Goal: Complete application form: Complete application form

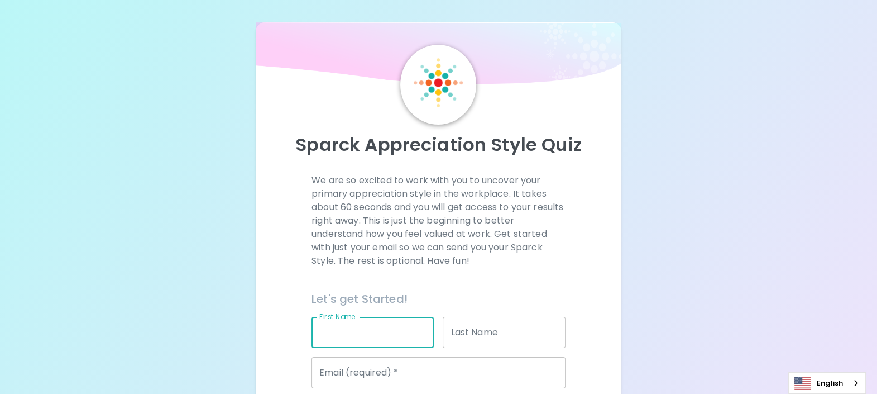
click at [393, 322] on input "First Name" at bounding box center [372, 332] width 122 height 31
type input "Arwat"
type input "Duangprathumma"
type input "[EMAIL_ADDRESS][DOMAIN_NAME]"
type input "Seagate Technology"
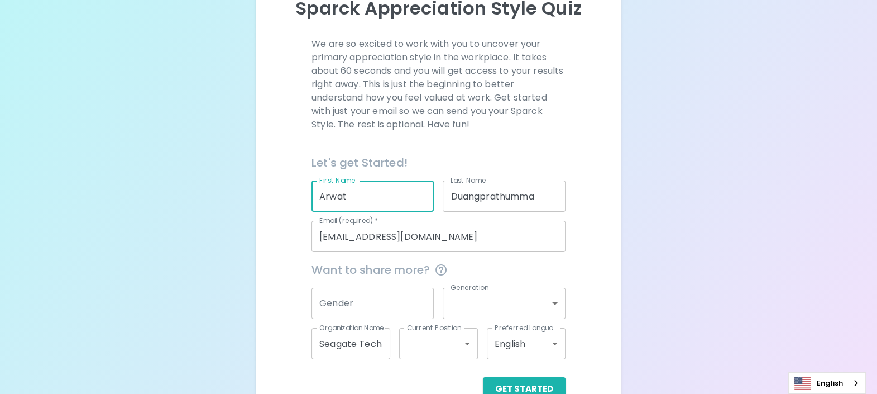
scroll to position [165, 0]
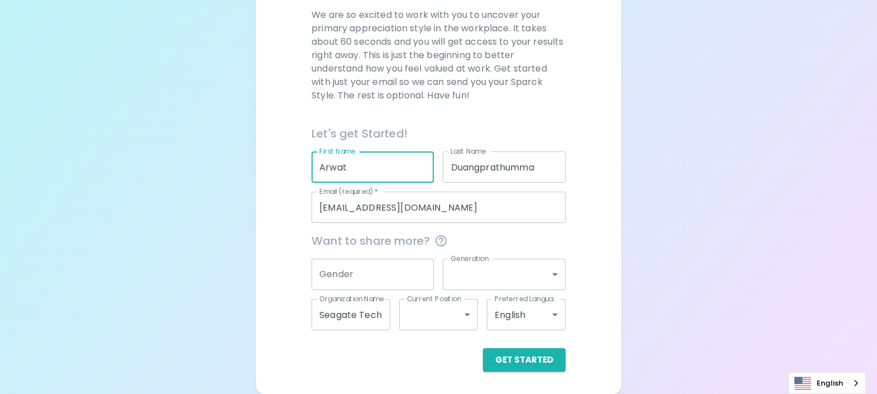
click at [398, 272] on input "Gender" at bounding box center [372, 273] width 122 height 31
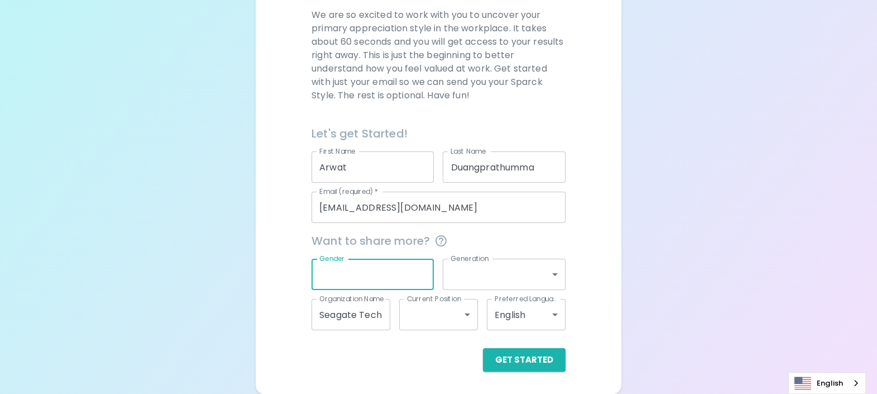
type input "a"
type input "[DEMOGRAPHIC_DATA]"
click at [477, 276] on body "Sparck Appreciation Style Quiz We are so excited to work with you to uncover yo…" at bounding box center [444, 114] width 888 height 559
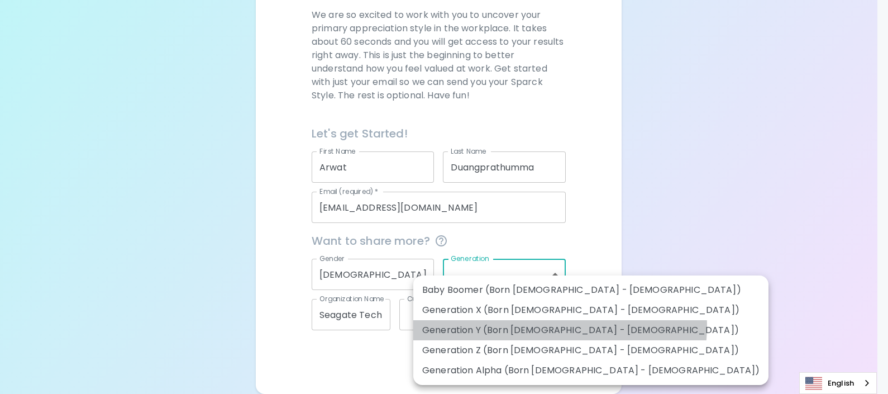
click at [559, 326] on li "Generation Y (Born [DEMOGRAPHIC_DATA] - [DEMOGRAPHIC_DATA])" at bounding box center [590, 330] width 355 height 20
type input "generation_y"
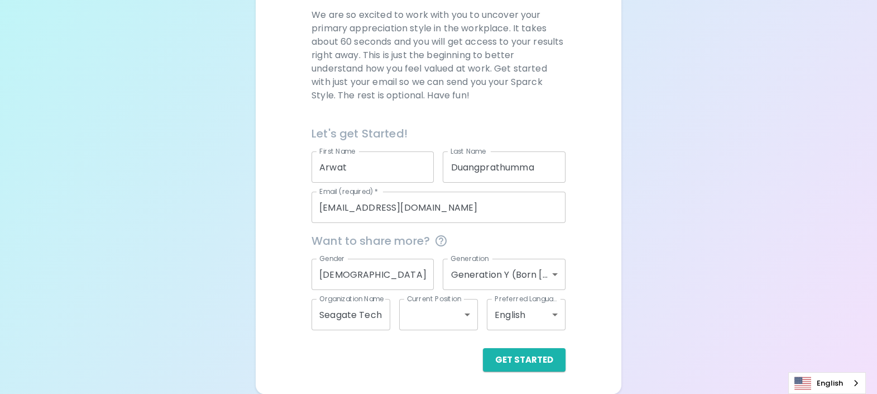
click at [734, 297] on div "Sparck Appreciation Style Quiz We are so excited to work with you to uncover yo…" at bounding box center [438, 114] width 877 height 559
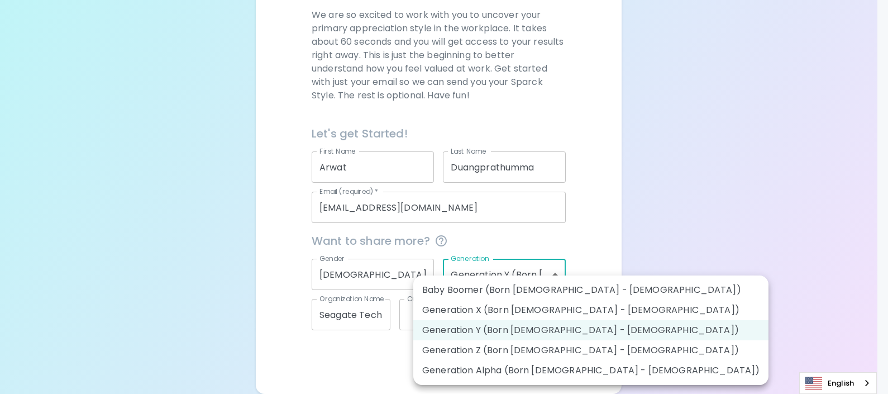
click at [557, 278] on body "Sparck Appreciation Style Quiz We are so excited to work with you to uncover yo…" at bounding box center [444, 114] width 888 height 559
click at [296, 343] on div at bounding box center [444, 197] width 888 height 394
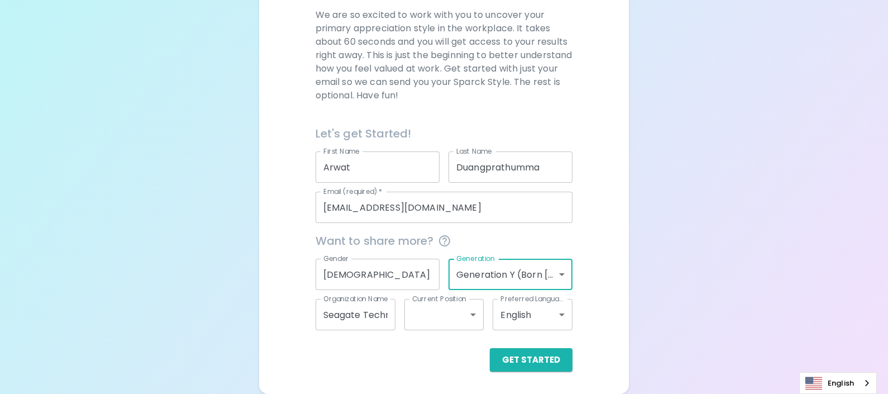
click at [459, 313] on body "Sparck Appreciation Style Quiz We are so excited to work with you to uncover yo…" at bounding box center [444, 114] width 888 height 559
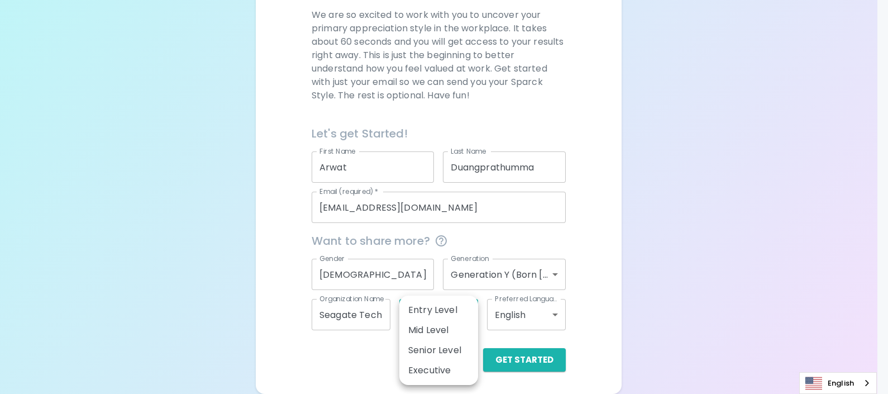
click at [452, 348] on li "Senior Level" at bounding box center [438, 350] width 79 height 20
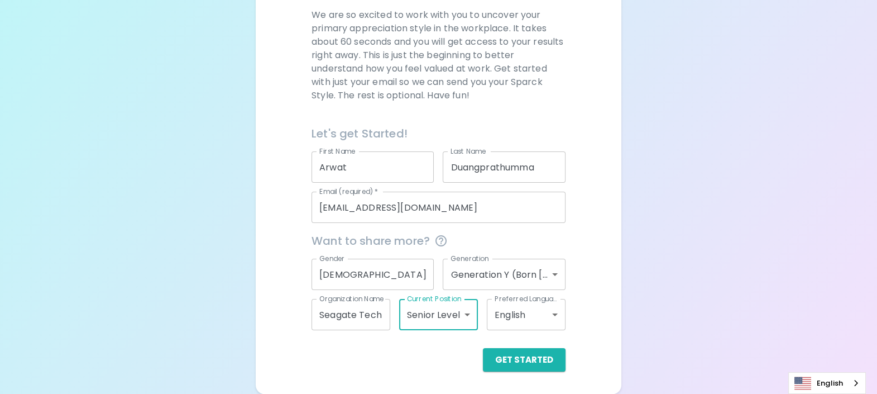
click at [536, 315] on body "Sparck Appreciation Style Quiz We are so excited to work with you to uncover yo…" at bounding box center [438, 114] width 877 height 559
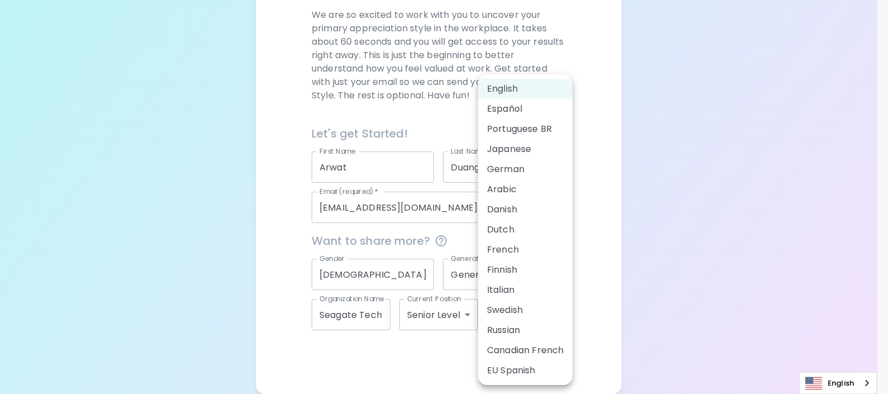
click at [452, 311] on div at bounding box center [444, 197] width 888 height 394
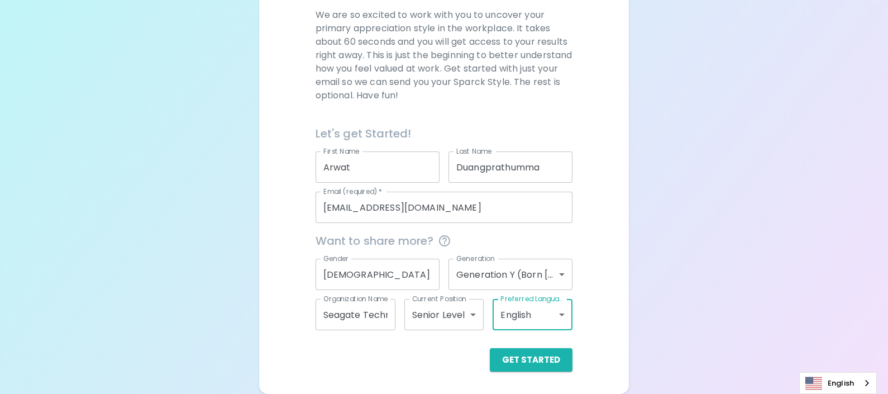
click at [458, 318] on body "Sparck Appreciation Style Quiz We are so excited to work with you to uncover yo…" at bounding box center [444, 114] width 888 height 559
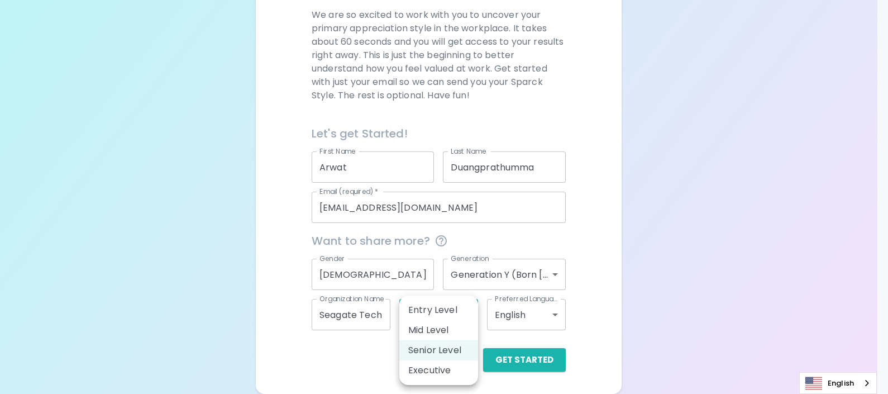
click at [443, 327] on li "Mid Level" at bounding box center [438, 330] width 79 height 20
type input "mid_level"
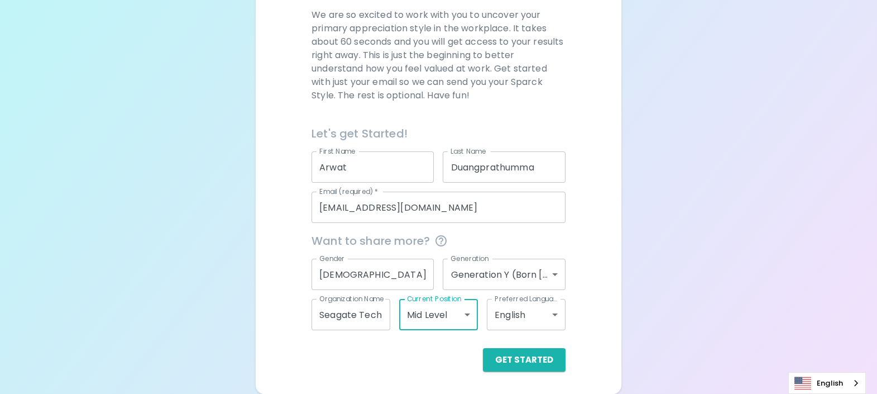
click at [536, 306] on body "Sparck Appreciation Style Quiz We are so excited to work with you to uncover yo…" at bounding box center [438, 114] width 877 height 559
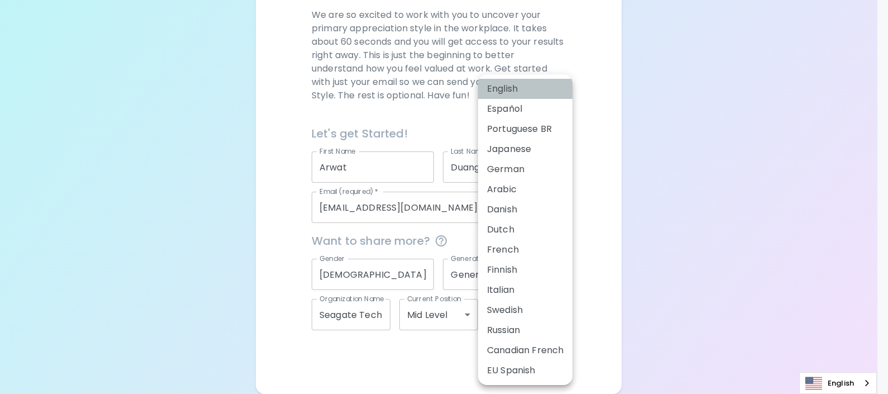
click at [516, 91] on li "English" at bounding box center [525, 89] width 94 height 20
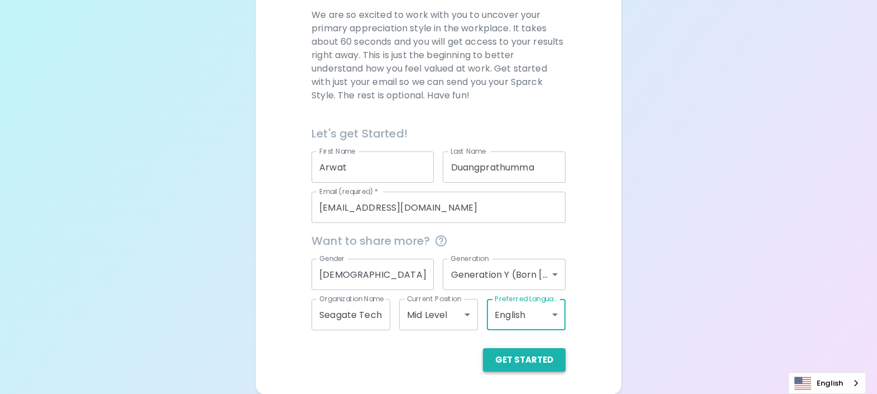
click at [519, 369] on button "Get Started" at bounding box center [524, 359] width 83 height 23
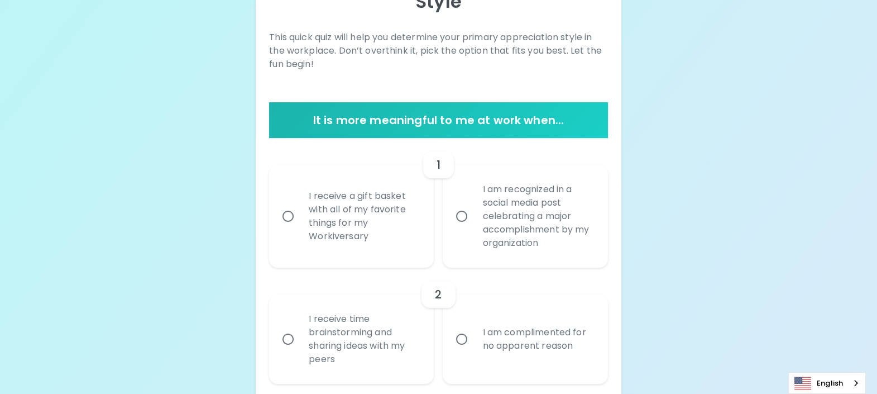
click at [290, 215] on input "I receive a gift basket with all of my favorite things for my Workiversary" at bounding box center [287, 215] width 23 height 23
radio input "true"
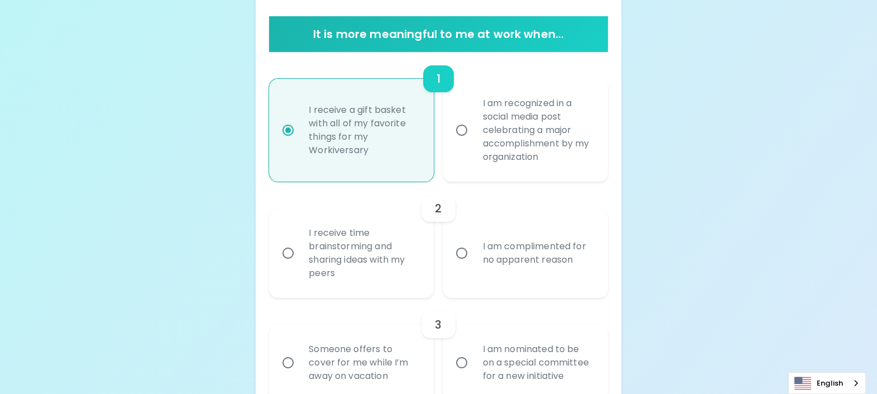
scroll to position [255, 0]
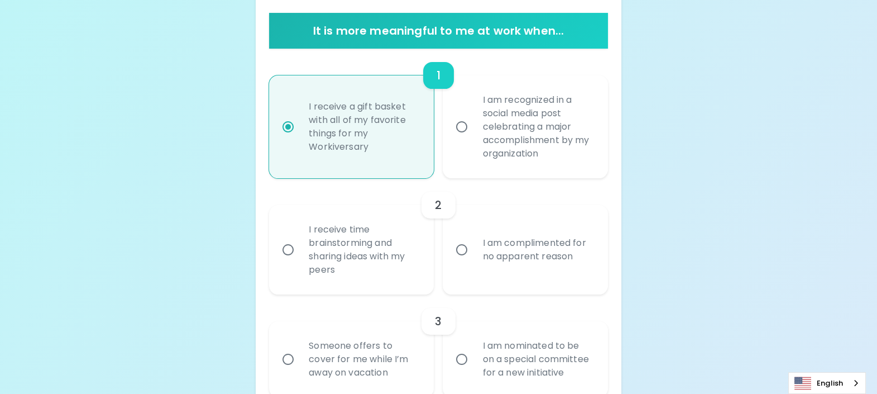
click at [290, 252] on input "I receive time brainstorming and sharing ideas with my peers" at bounding box center [287, 249] width 23 height 23
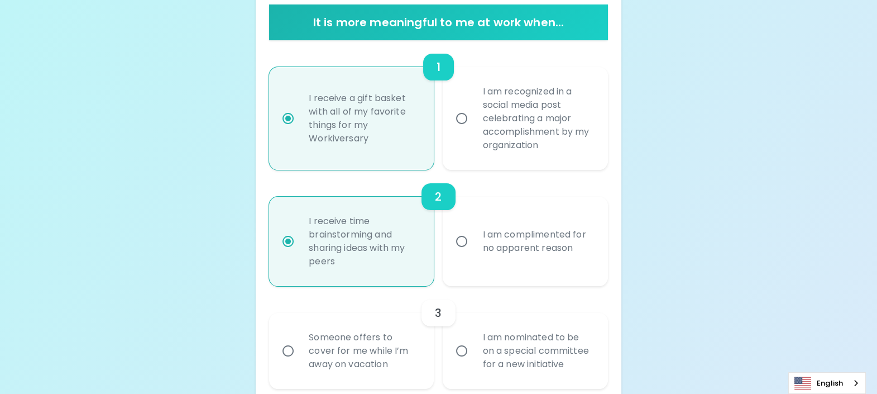
scroll to position [344, 0]
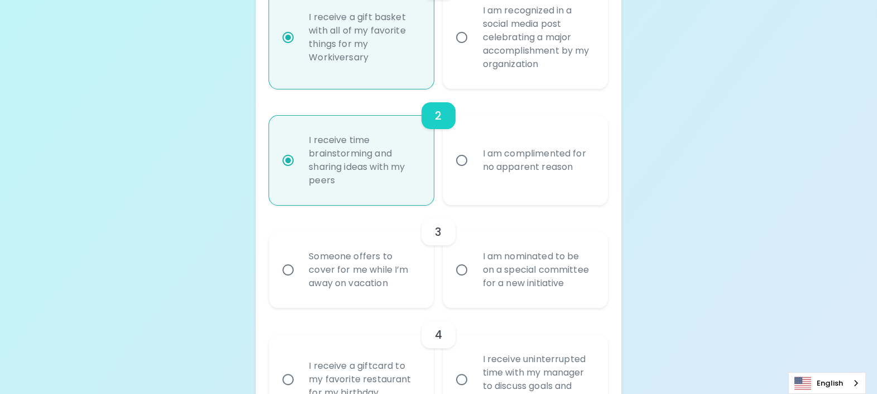
radio input "true"
click at [461, 270] on input "I am nominated to be on a special committee for a new initiative" at bounding box center [461, 269] width 23 height 23
radio input "false"
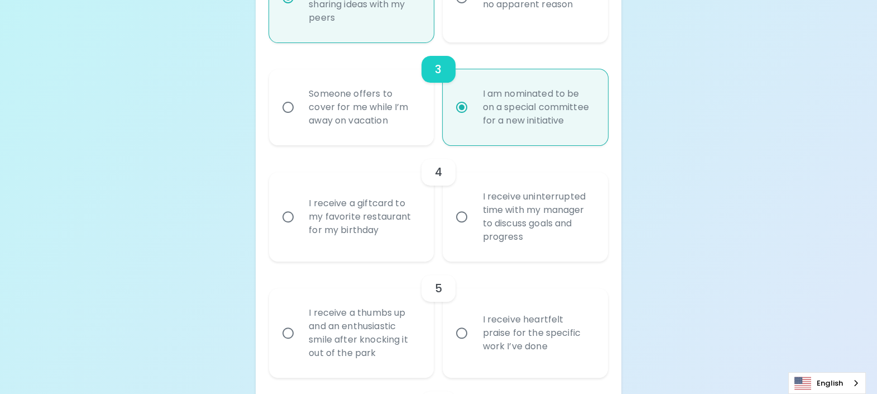
scroll to position [544, 0]
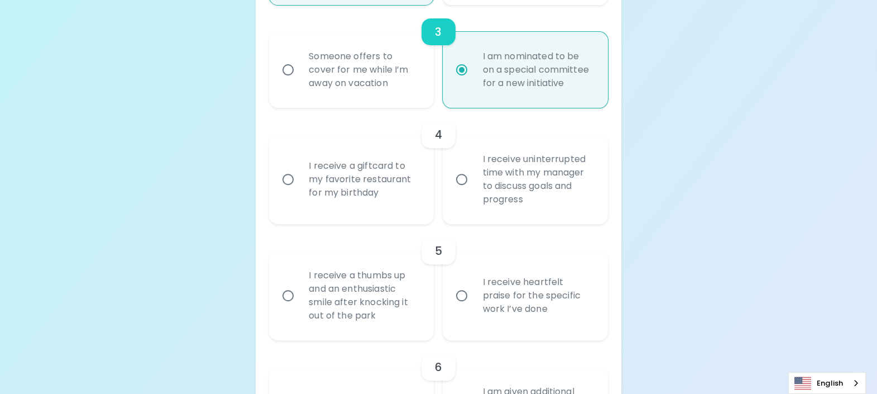
radio input "true"
click at [545, 181] on div "I receive uninterrupted time with my manager to discuss goals and progress" at bounding box center [537, 179] width 128 height 80
click at [473, 181] on input "I receive uninterrupted time with my manager to discuss goals and progress" at bounding box center [461, 178] width 23 height 23
radio input "false"
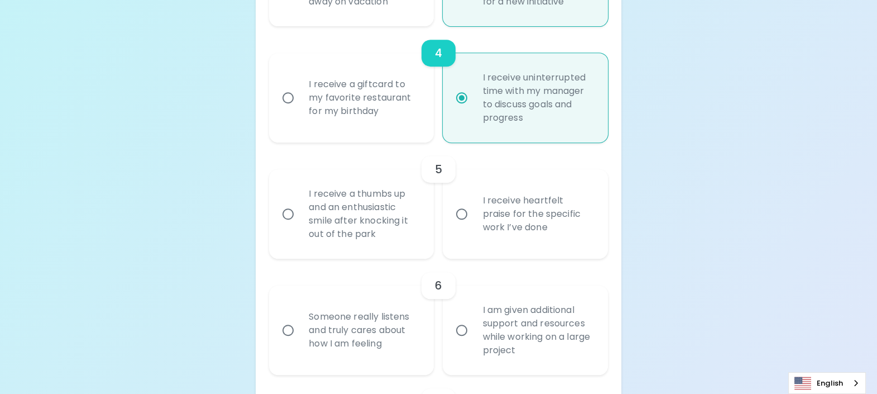
scroll to position [634, 0]
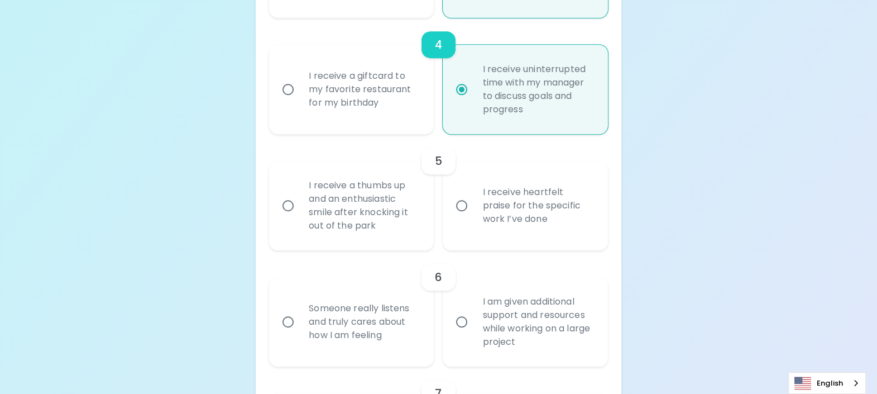
radio input "true"
click at [366, 213] on div "I receive a thumbs up and an enthusiastic smile after knocking it out of the pa…" at bounding box center [364, 205] width 128 height 80
click at [300, 213] on input "I receive a thumbs up and an enthusiastic smile after knocking it out of the pa…" at bounding box center [287, 205] width 23 height 23
radio input "false"
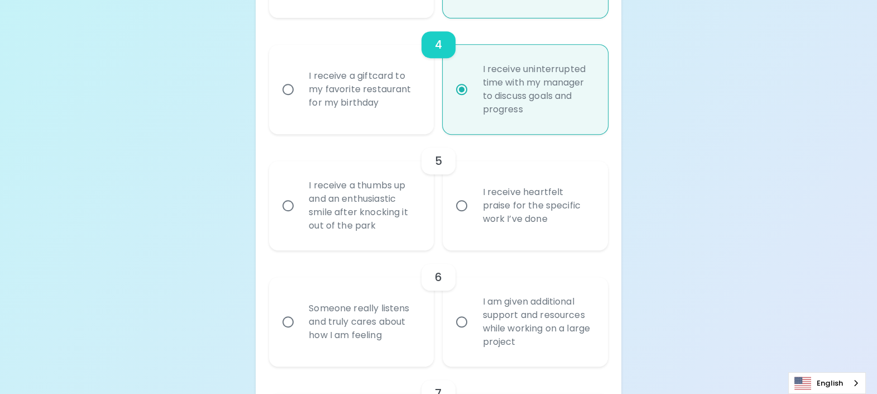
radio input "false"
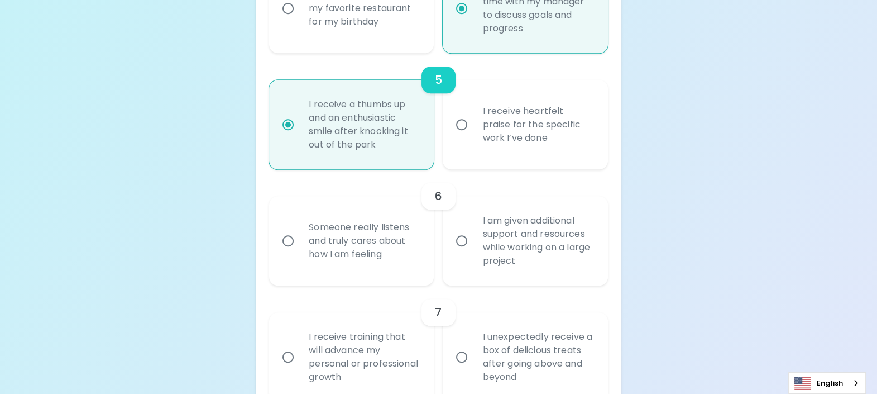
scroll to position [723, 0]
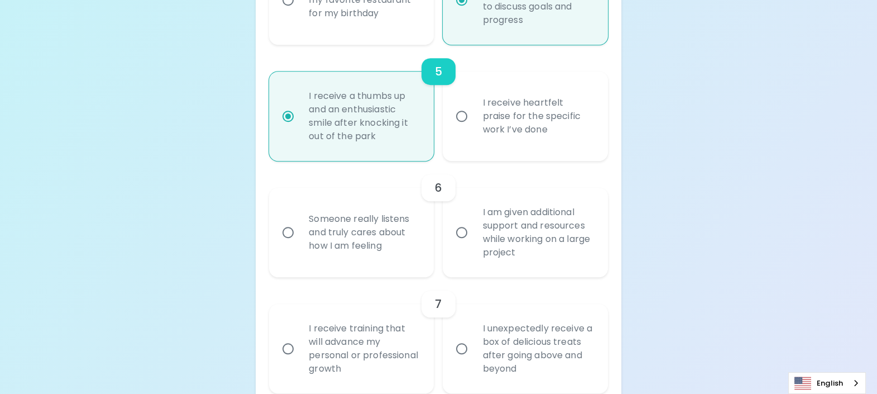
radio input "true"
click at [566, 232] on div "I am given additional support and resources while working on a large project" at bounding box center [537, 232] width 128 height 80
click at [473, 232] on input "I am given additional support and resources while working on a large project" at bounding box center [461, 231] width 23 height 23
radio input "false"
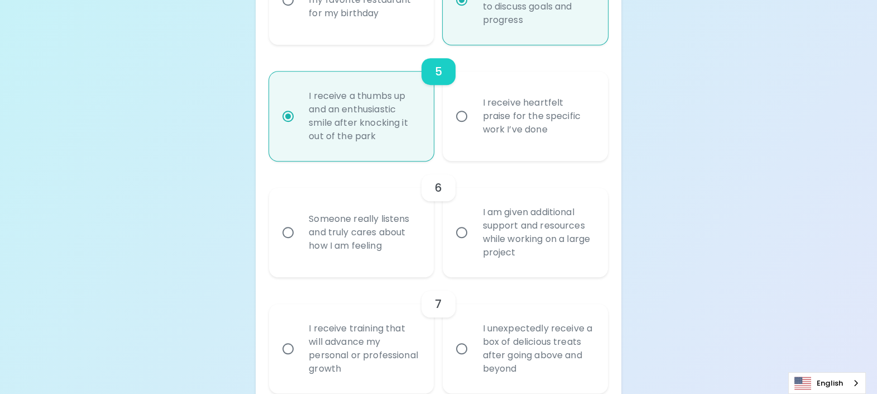
radio input "false"
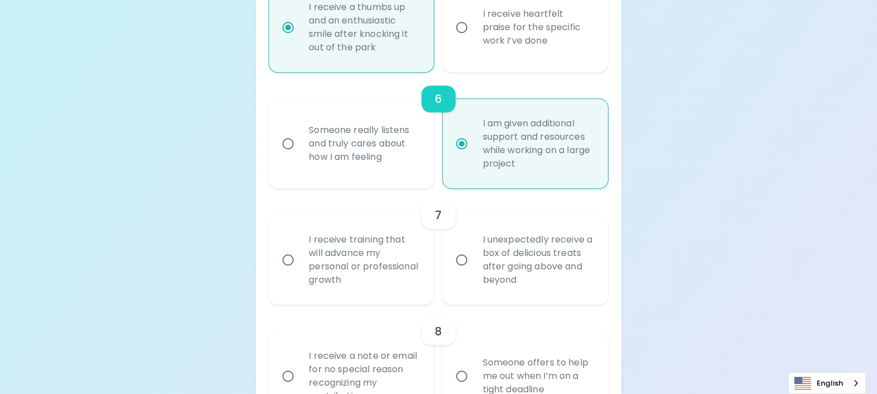
scroll to position [812, 0]
radio input "true"
click at [387, 265] on div "I receive training that will advance my personal or professional growth" at bounding box center [364, 259] width 128 height 80
click at [300, 265] on input "I receive training that will advance my personal or professional growth" at bounding box center [287, 258] width 23 height 23
radio input "false"
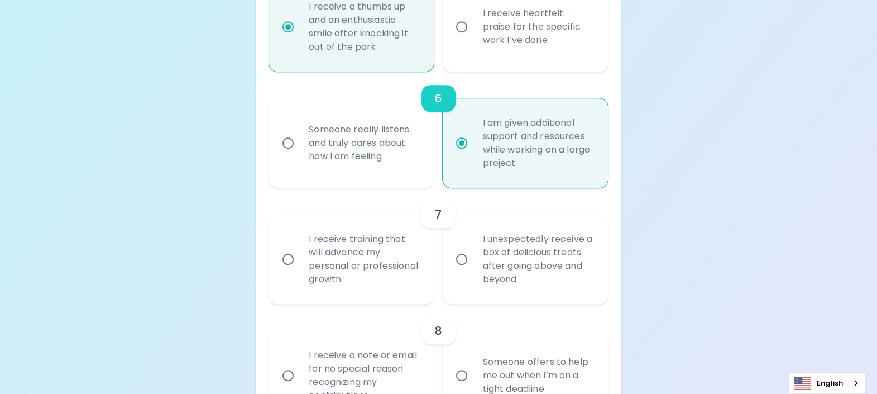
radio input "false"
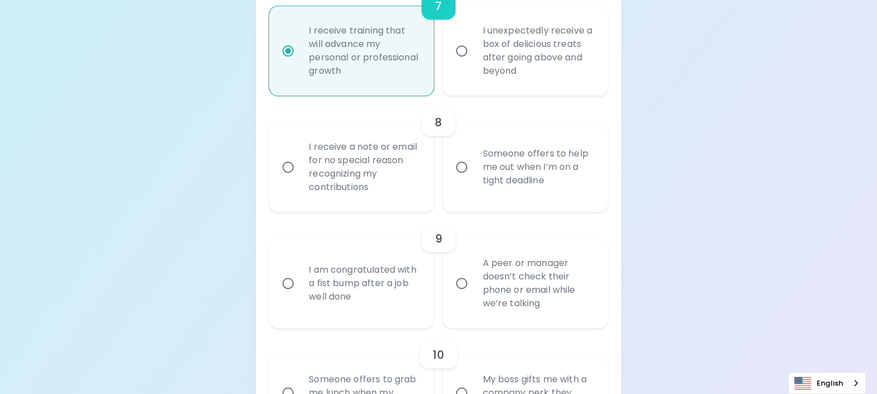
scroll to position [1004, 0]
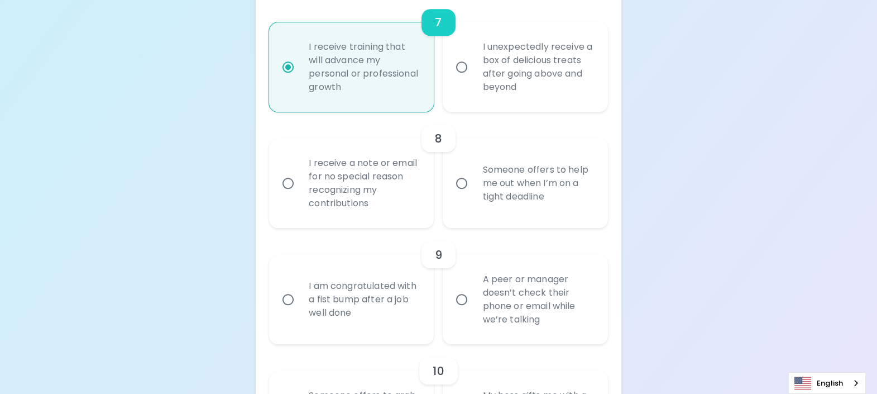
radio input "true"
click at [360, 183] on div "I receive a note or email for no special reason recognizing my contributions" at bounding box center [364, 183] width 128 height 80
click at [300, 183] on input "I receive a note or email for no special reason recognizing my contributions" at bounding box center [287, 182] width 23 height 23
radio input "false"
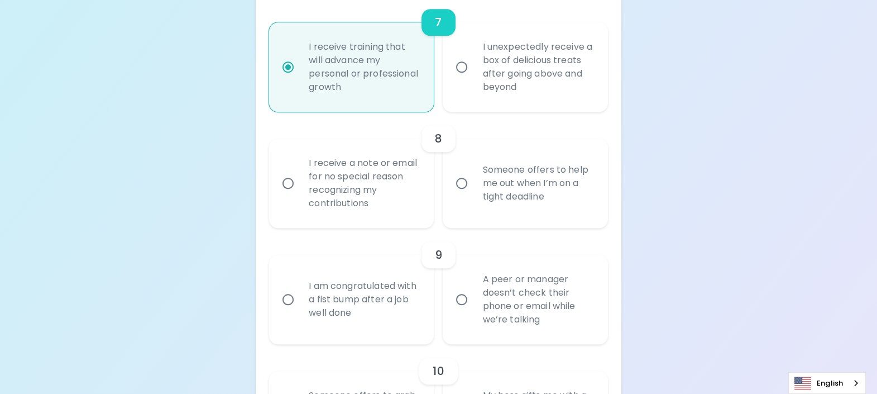
radio input "false"
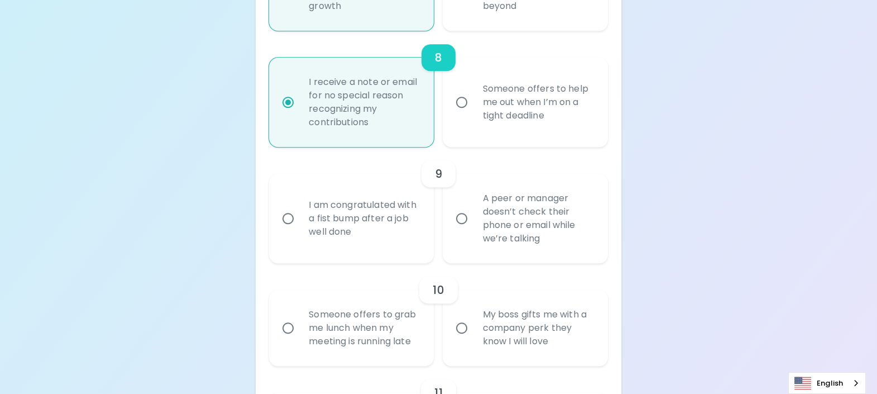
scroll to position [1094, 0]
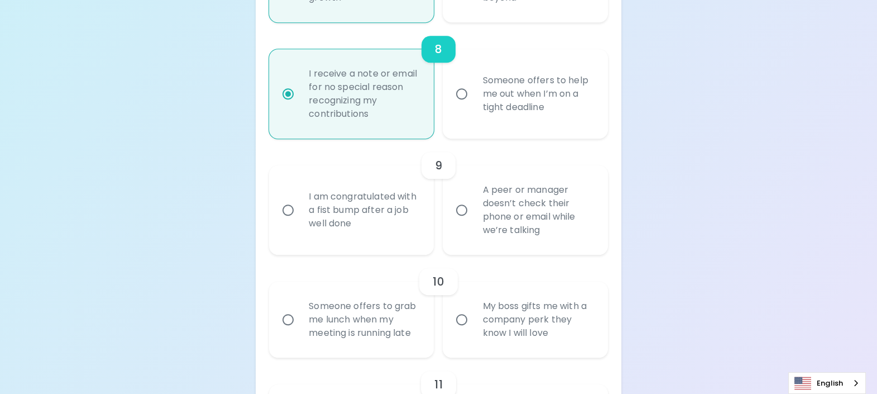
radio input "true"
click at [394, 215] on div "I am congratulated with a fist bump after a job well done" at bounding box center [364, 209] width 128 height 67
click at [300, 215] on input "I am congratulated with a fist bump after a job well done" at bounding box center [287, 209] width 23 height 23
radio input "false"
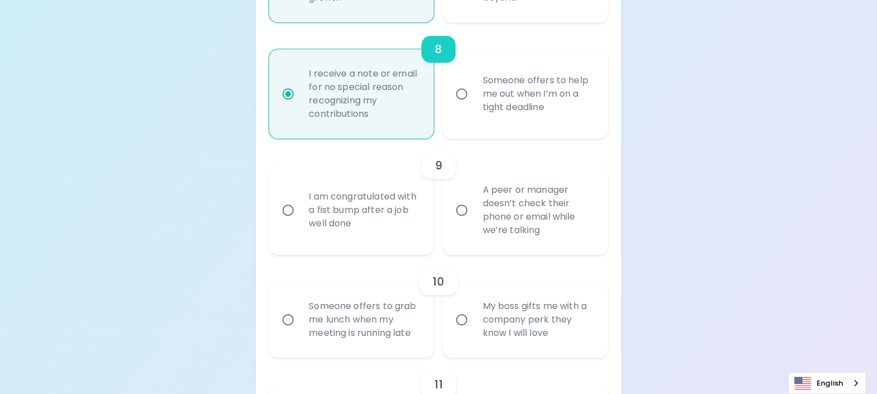
radio input "false"
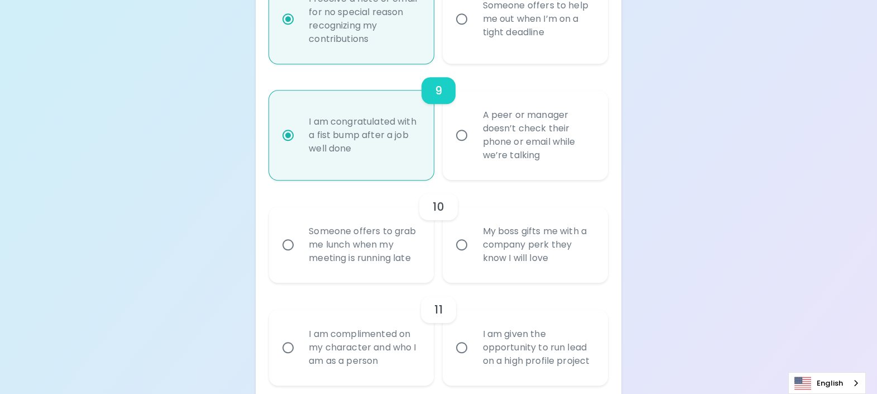
scroll to position [1183, 0]
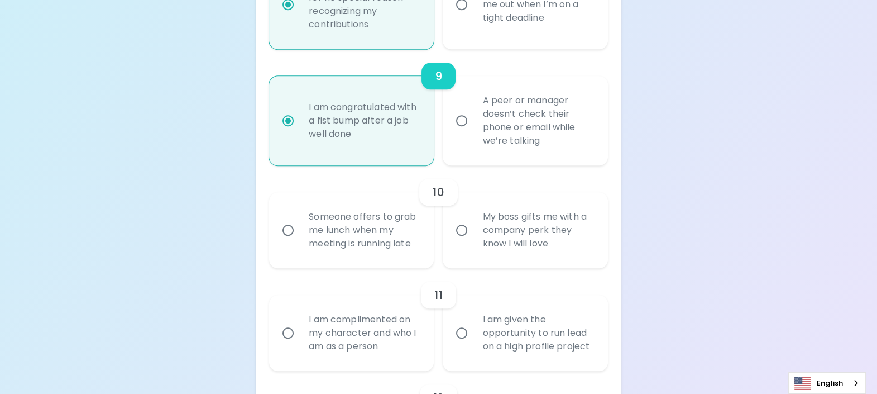
radio input "true"
click at [521, 234] on div "My boss gifts me with a company perk they know I will love" at bounding box center [537, 229] width 128 height 67
click at [473, 234] on input "My boss gifts me with a company perk they know I will love" at bounding box center [461, 229] width 23 height 23
radio input "false"
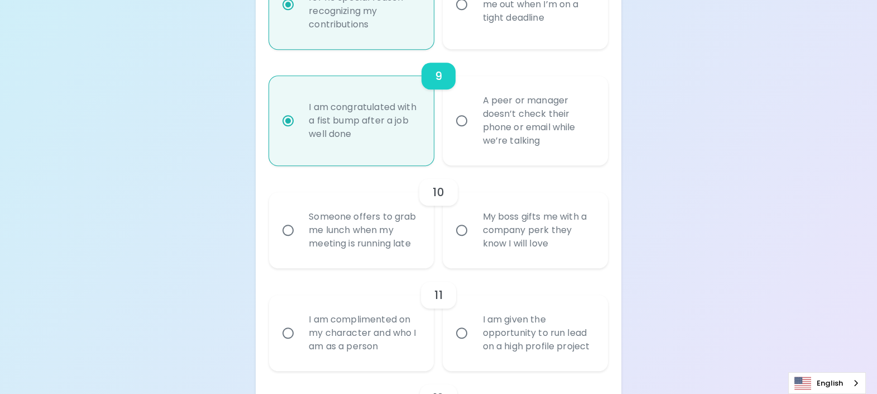
radio input "false"
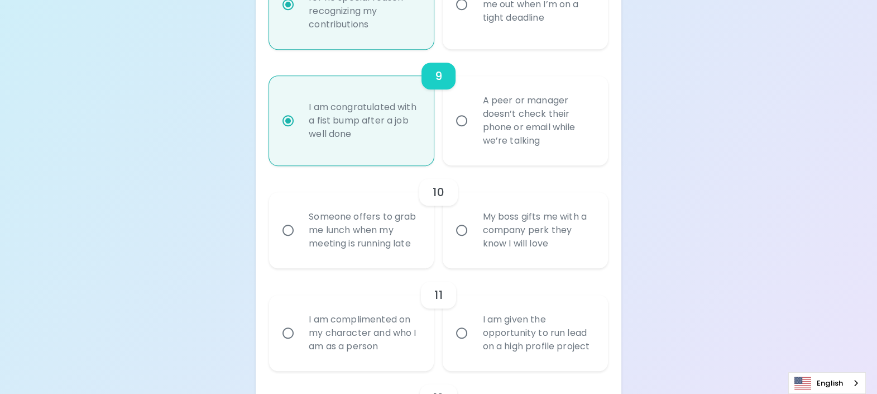
radio input "false"
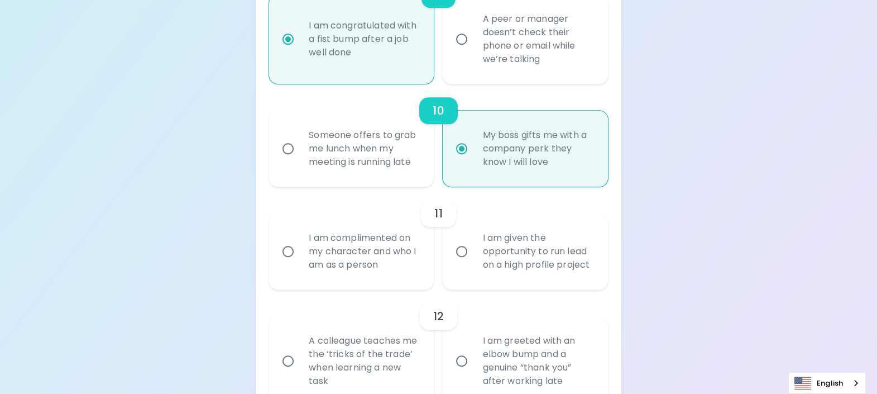
scroll to position [1272, 0]
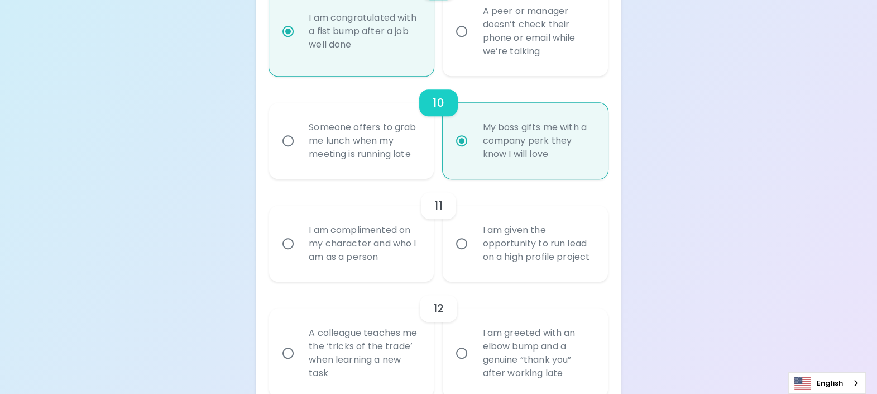
radio input "true"
click at [547, 253] on div "I am given the opportunity to run lead on a high profile project" at bounding box center [537, 243] width 128 height 67
click at [473, 253] on input "I am given the opportunity to run lead on a high profile project" at bounding box center [461, 243] width 23 height 23
radio input "false"
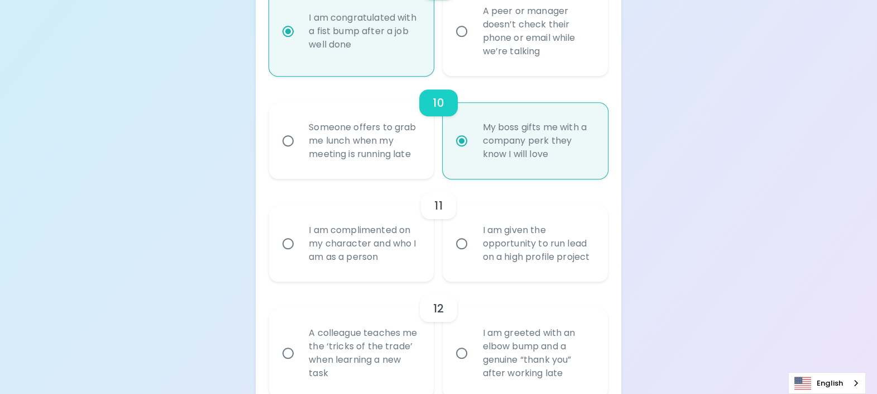
radio input "false"
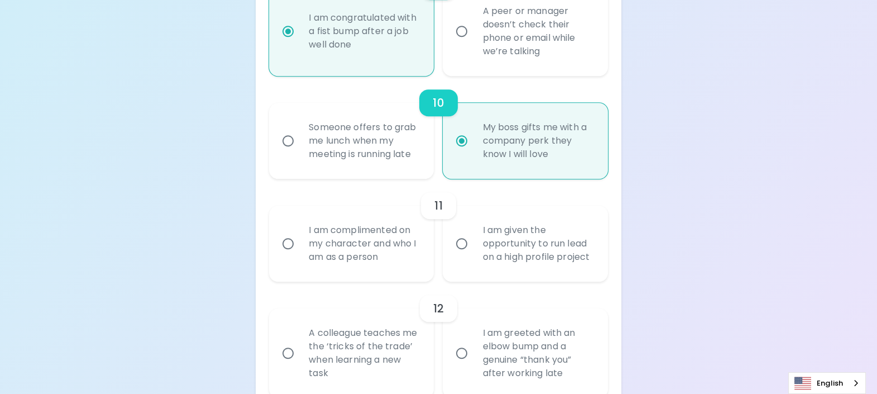
radio input "false"
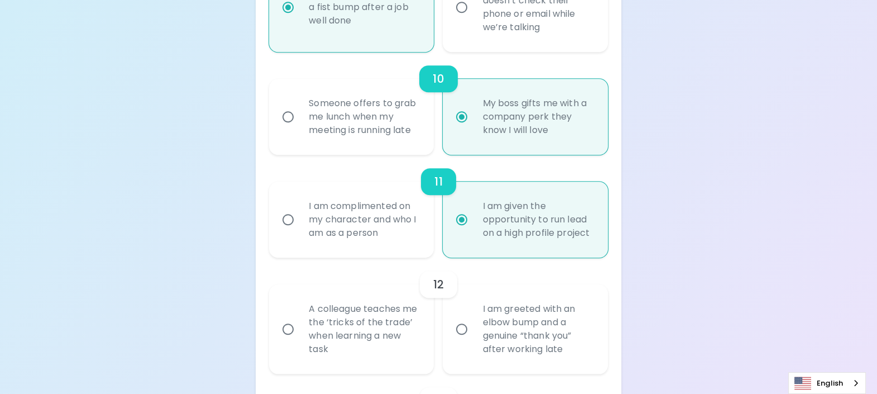
scroll to position [1362, 0]
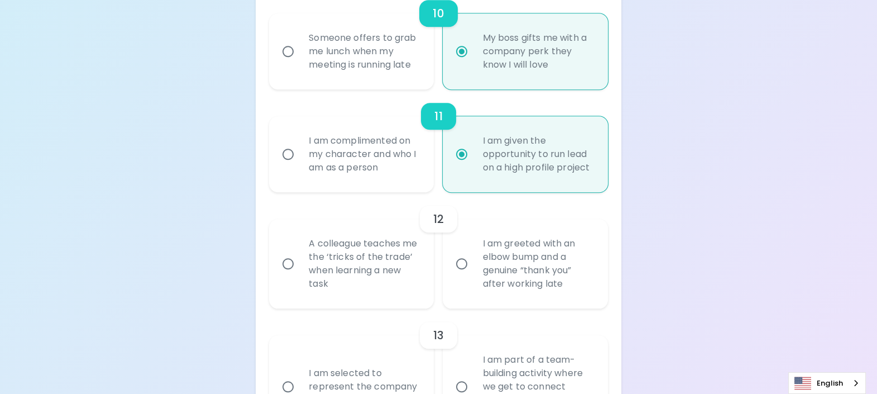
radio input "true"
click at [541, 274] on div "I am greeted with an elbow bump and a genuine “thank you” after working late" at bounding box center [537, 263] width 128 height 80
click at [473, 274] on input "I am greeted with an elbow bump and a genuine “thank you” after working late" at bounding box center [461, 263] width 23 height 23
radio input "false"
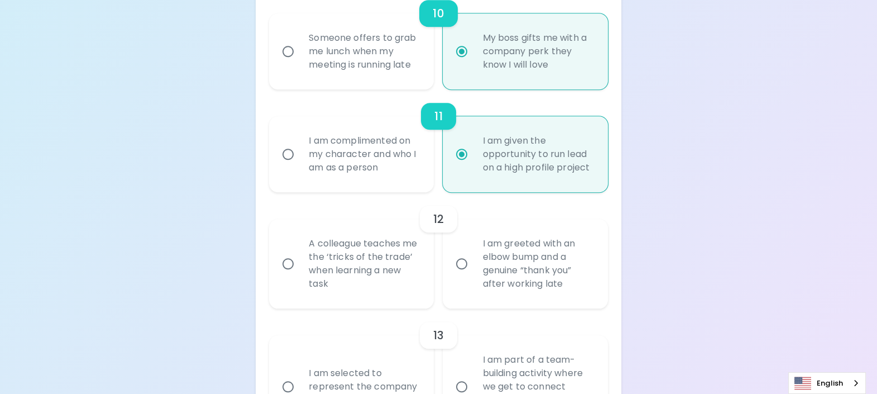
radio input "false"
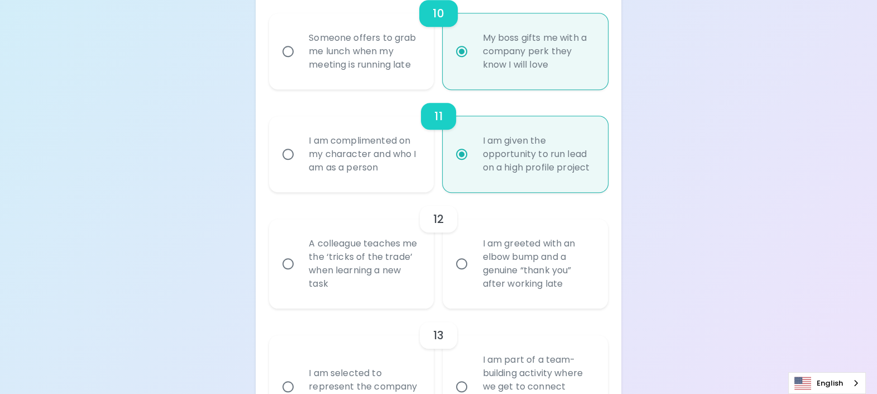
radio input "false"
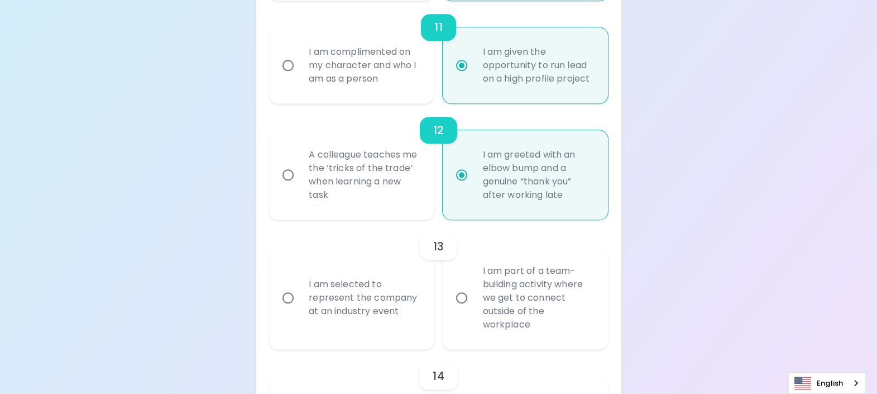
scroll to position [1451, 0]
radio input "true"
click at [541, 287] on div "I am part of a team-building activity where we get to connect outside of the wo…" at bounding box center [537, 297] width 128 height 94
click at [473, 287] on input "I am part of a team-building activity where we get to connect outside of the wo…" at bounding box center [461, 296] width 23 height 23
radio input "false"
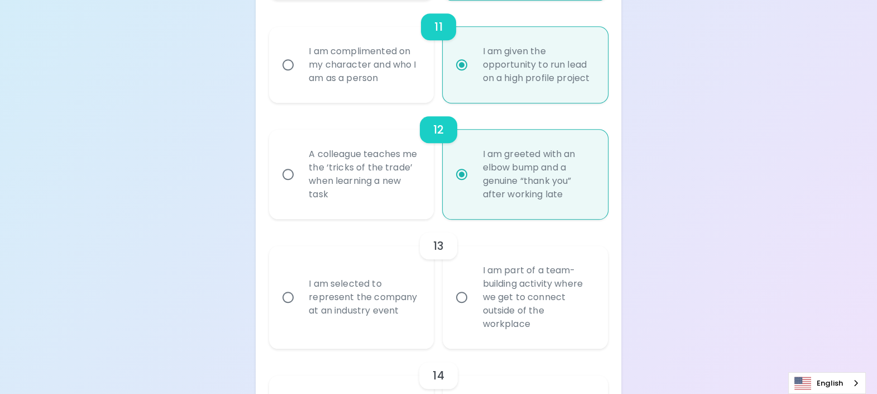
radio input "false"
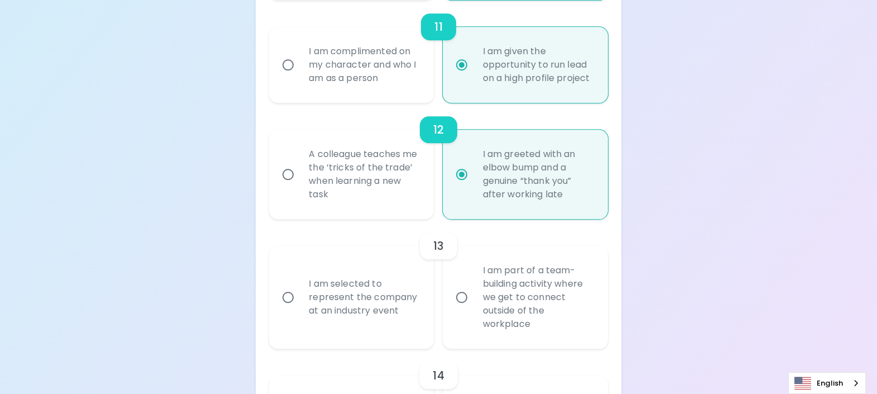
radio input "false"
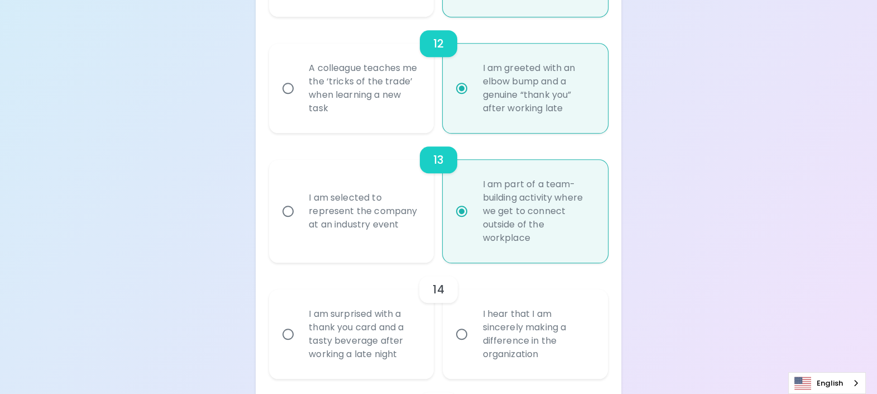
scroll to position [1540, 0]
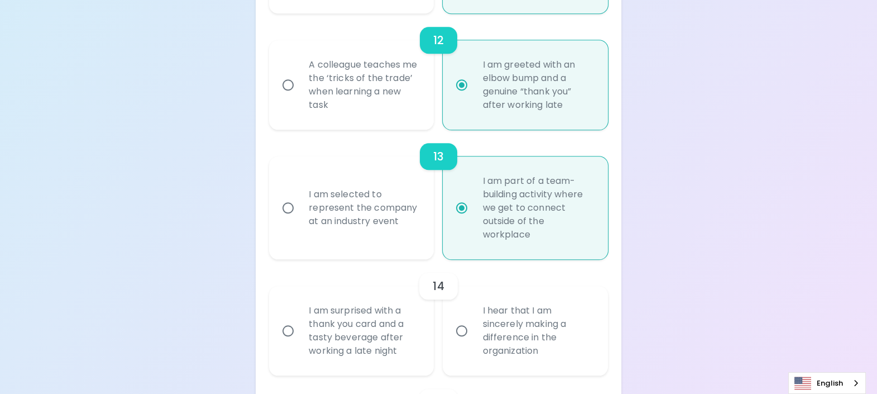
radio input "true"
click at [532, 340] on div "I hear that I am sincerely making a difference in the organization" at bounding box center [537, 330] width 128 height 80
click at [473, 340] on input "I hear that I am sincerely making a difference in the organization" at bounding box center [461, 330] width 23 height 23
radio input "false"
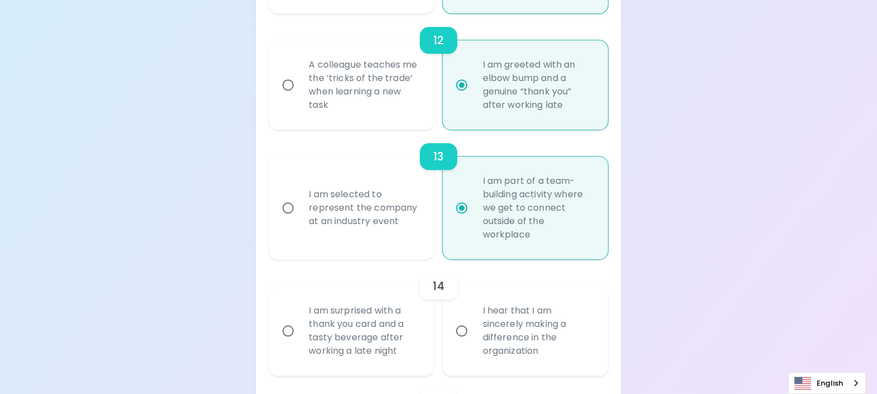
radio input "false"
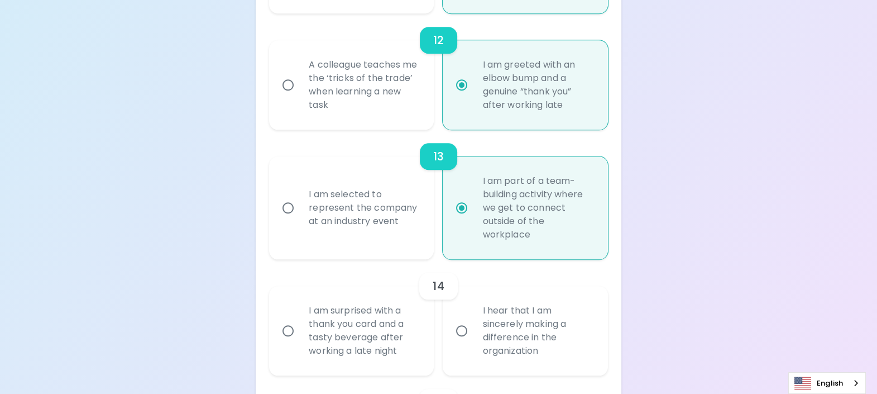
radio input "false"
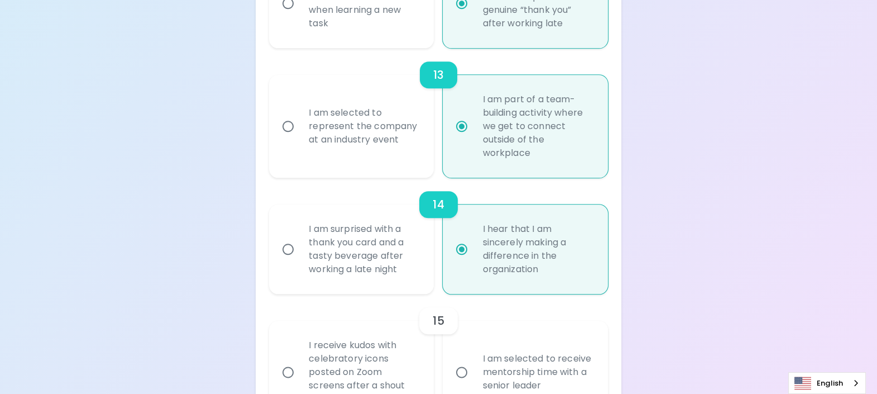
scroll to position [1629, 0]
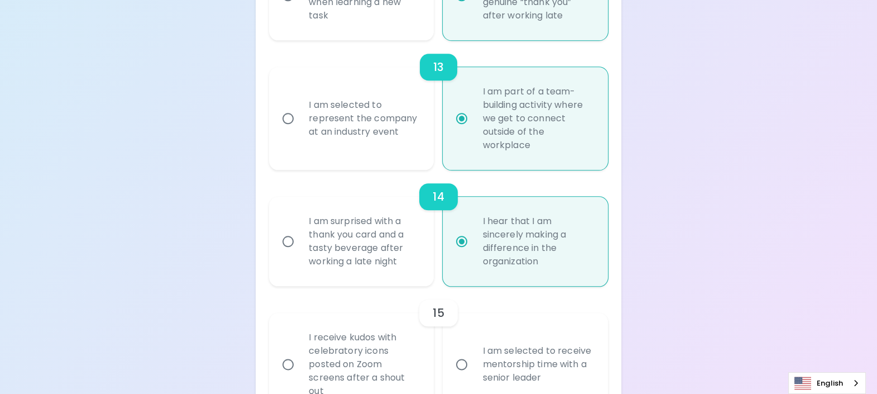
radio input "true"
click at [538, 370] on div "I am selected to receive mentorship time with a senior leader" at bounding box center [537, 363] width 128 height 67
click at [473, 370] on input "I am selected to receive mentorship time with a senior leader" at bounding box center [461, 363] width 23 height 23
radio input "false"
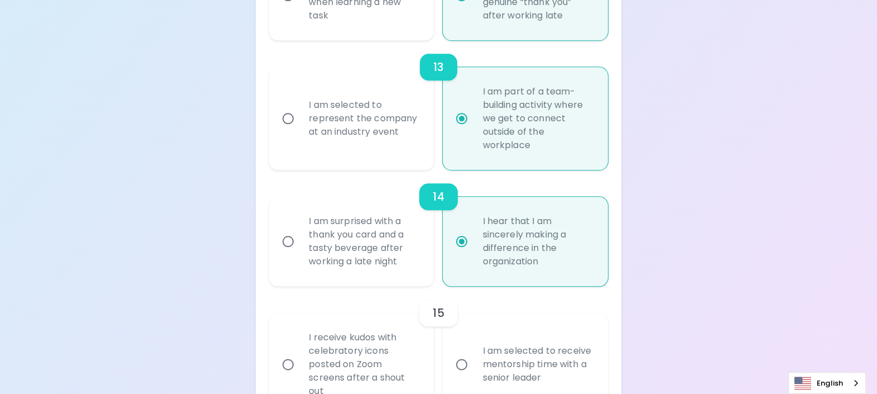
radio input "false"
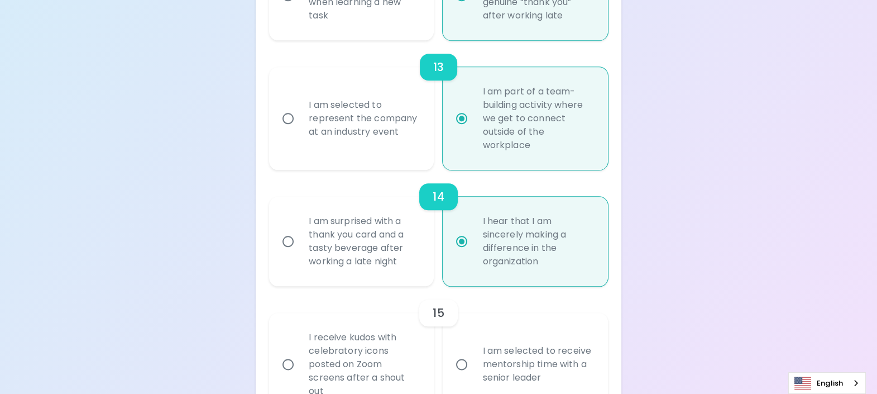
radio input "false"
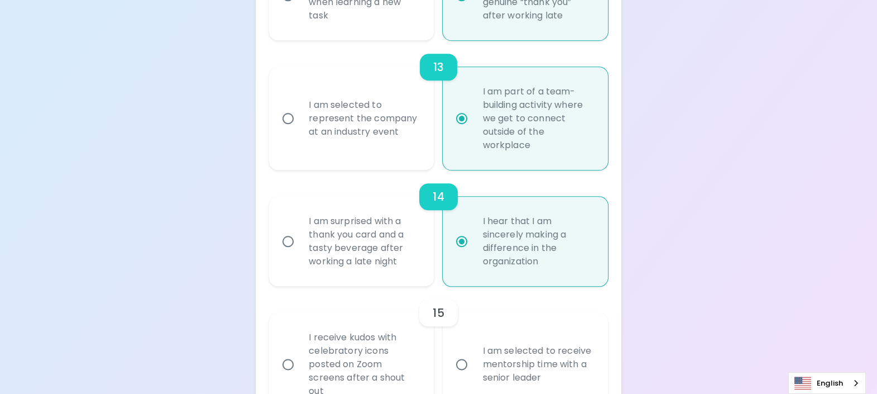
radio input "false"
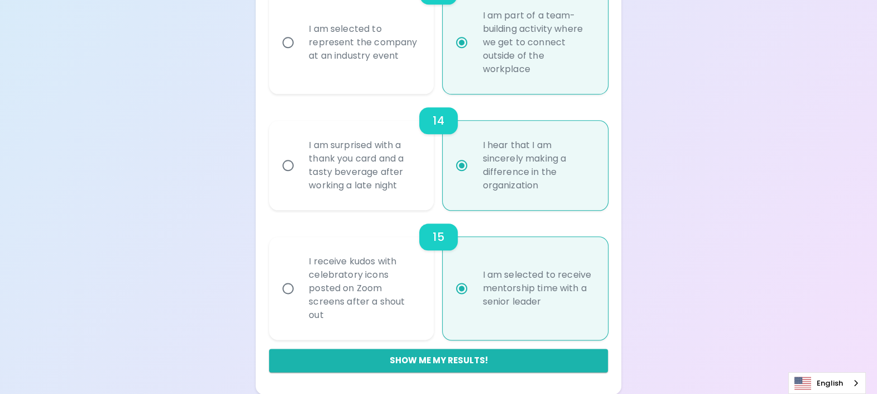
scroll to position [1705, 0]
radio input "true"
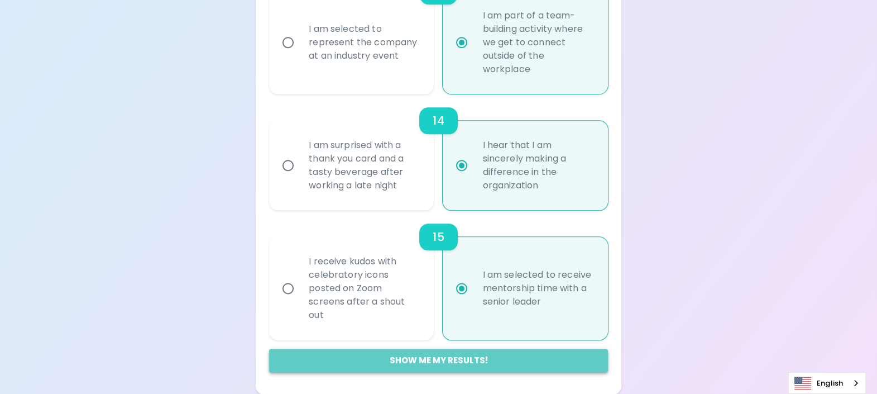
click at [444, 362] on button "Show me my results!" at bounding box center [438, 359] width 339 height 23
radio input "false"
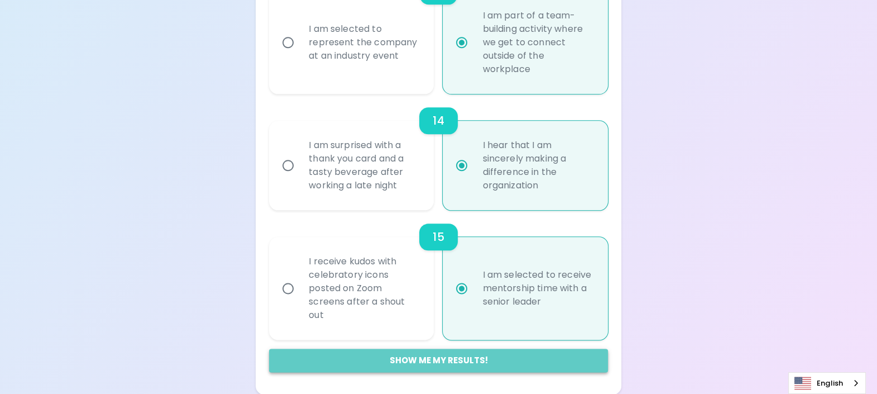
radio input "false"
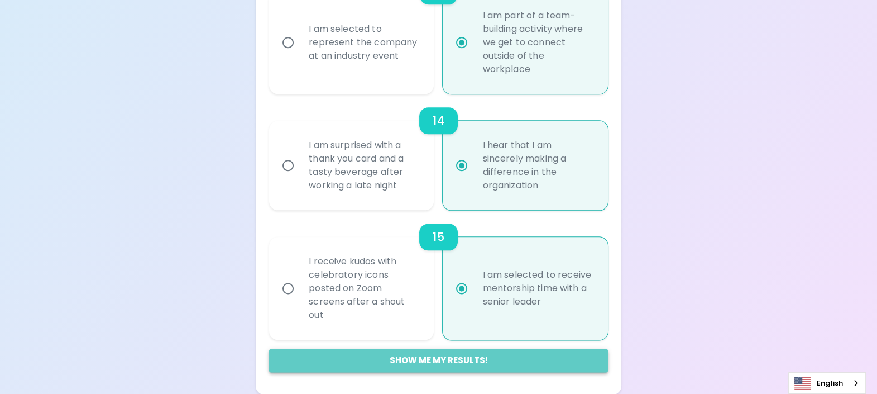
radio input "false"
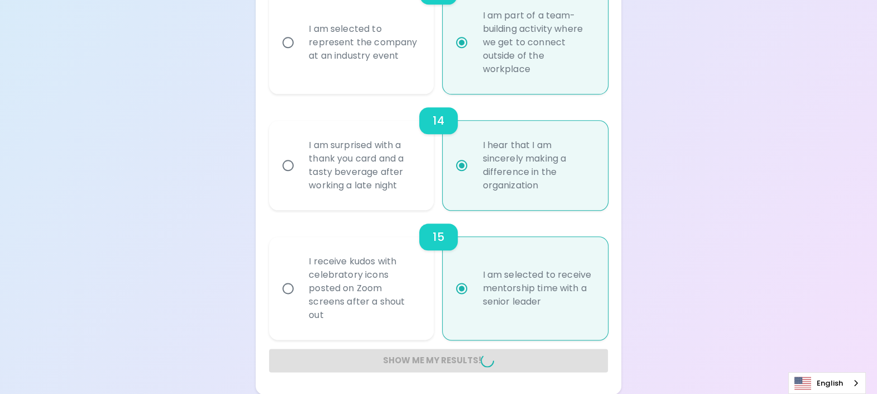
radio input "false"
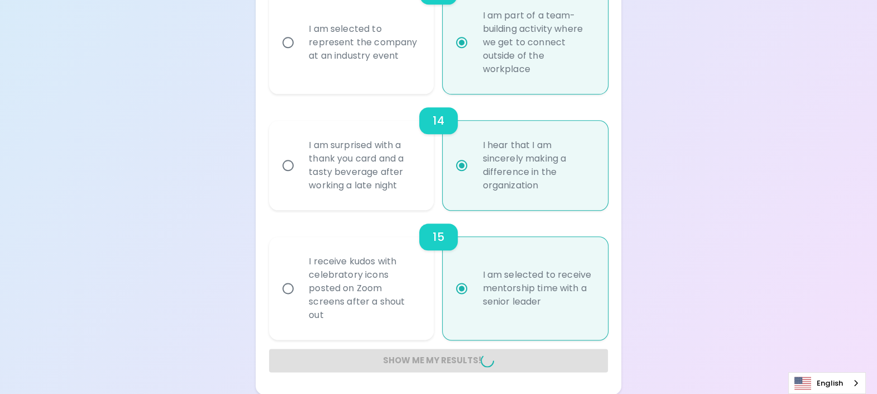
radio input "false"
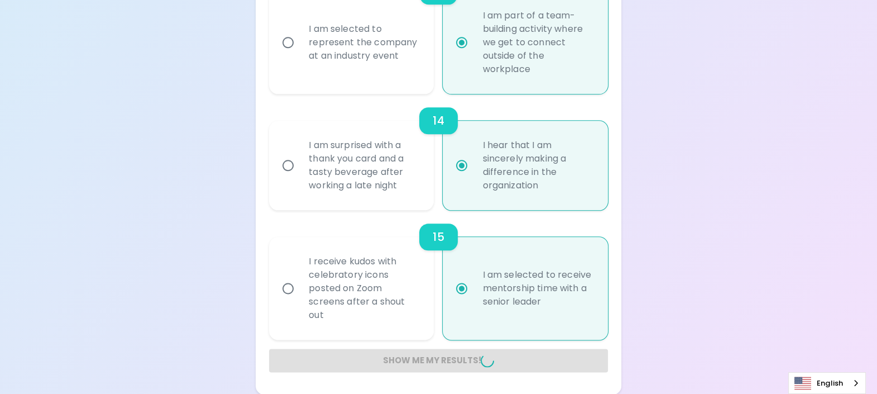
radio input "false"
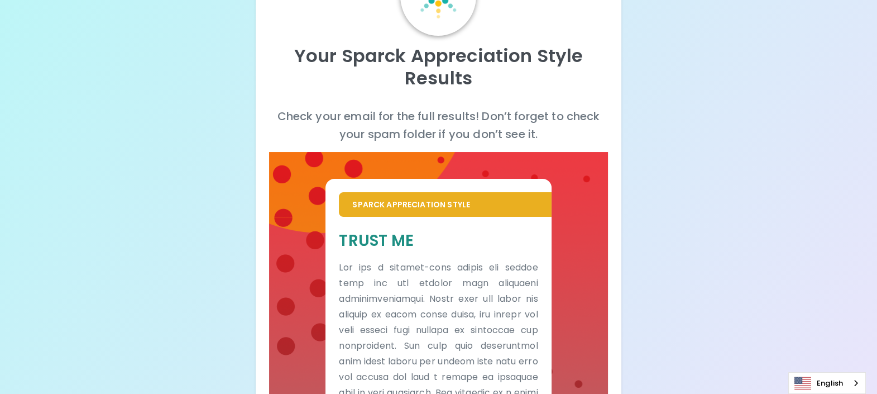
scroll to position [89, 0]
